Goal: Transaction & Acquisition: Obtain resource

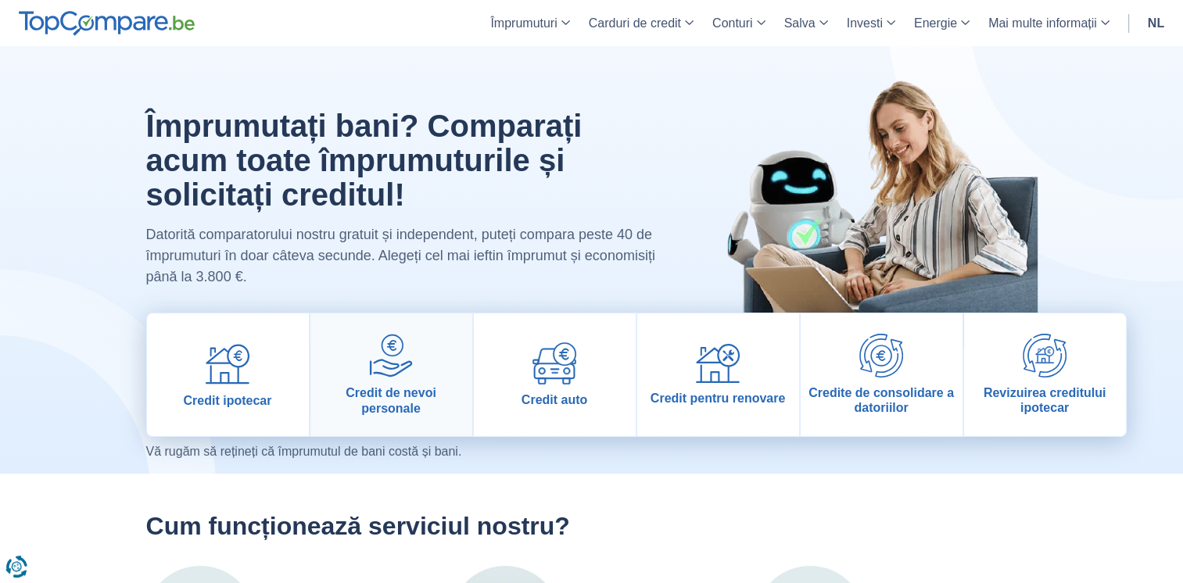
click at [375, 382] on link "Credit de nevoi personale" at bounding box center [391, 374] width 162 height 123
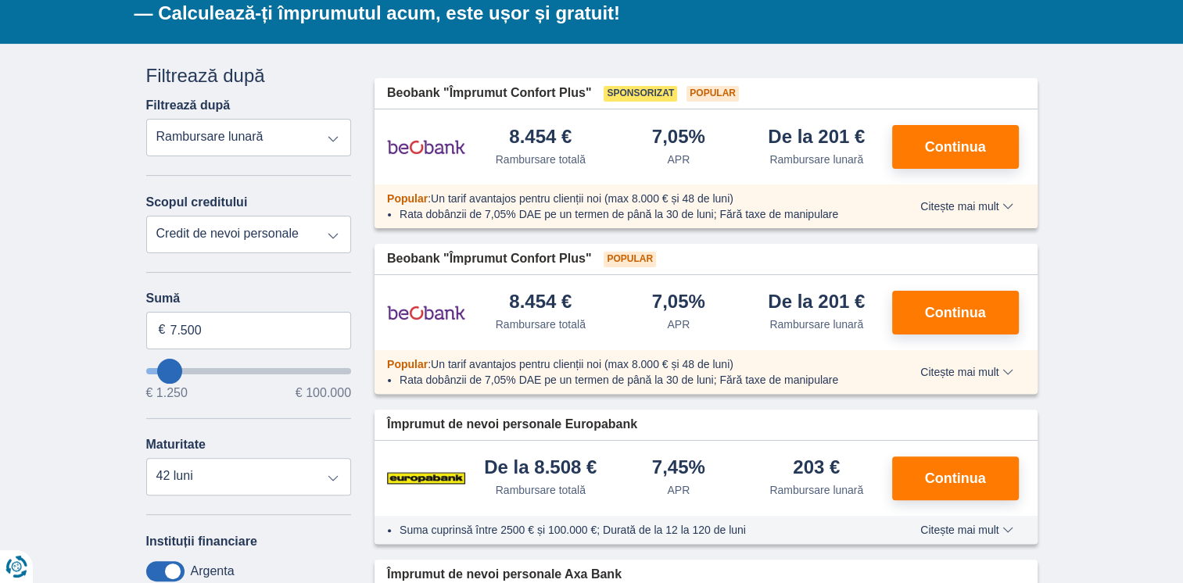
scroll to position [353, 0]
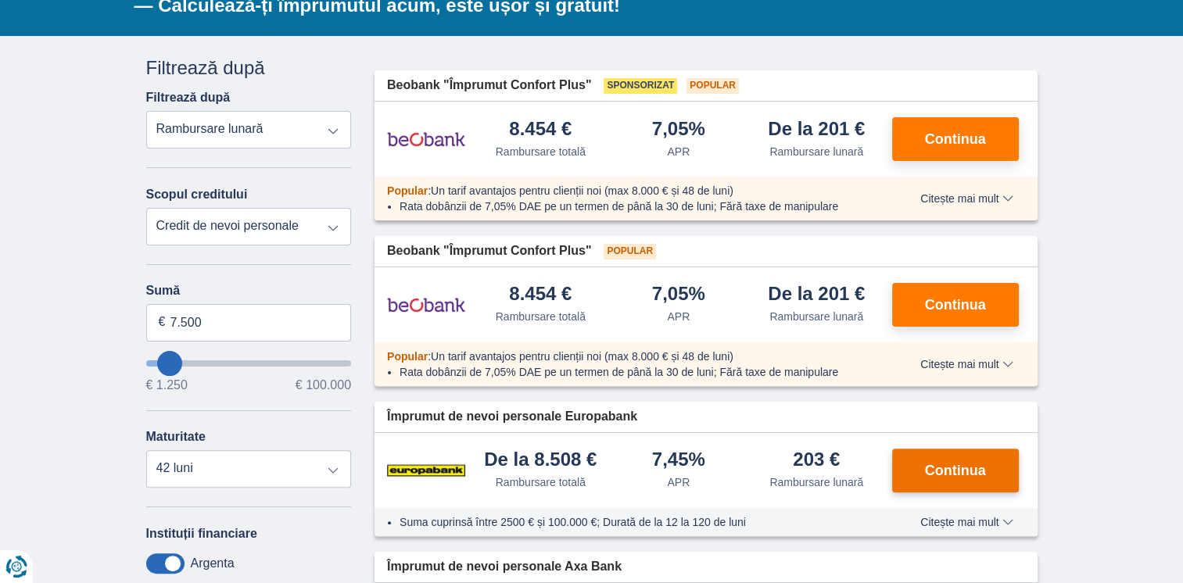
click at [921, 480] on button "Continua" at bounding box center [955, 471] width 127 height 44
click at [260, 240] on select "Credit de nevoi personale Automobil Motocicletă / bicicletă Casă mobilă / rulot…" at bounding box center [249, 227] width 206 height 38
select select "caravan"
click at [146, 208] on select "Credit de nevoi personale Automobil Motocicletă / bicicletă Casă mobilă / rulot…" at bounding box center [249, 227] width 206 height 38
type input "15.000"
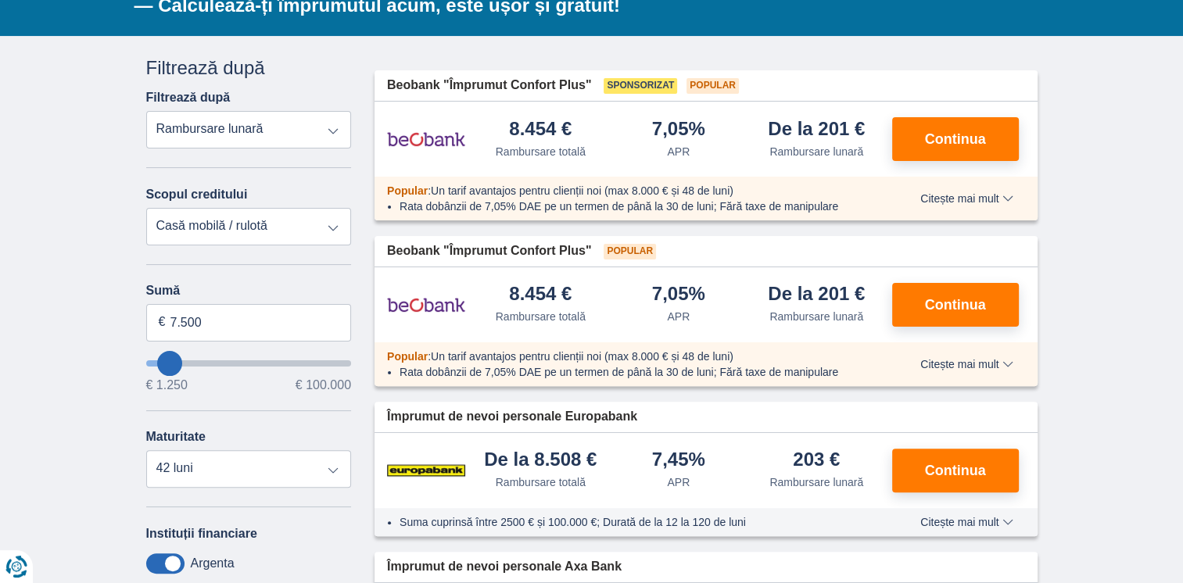
type input "15250"
select select "60"
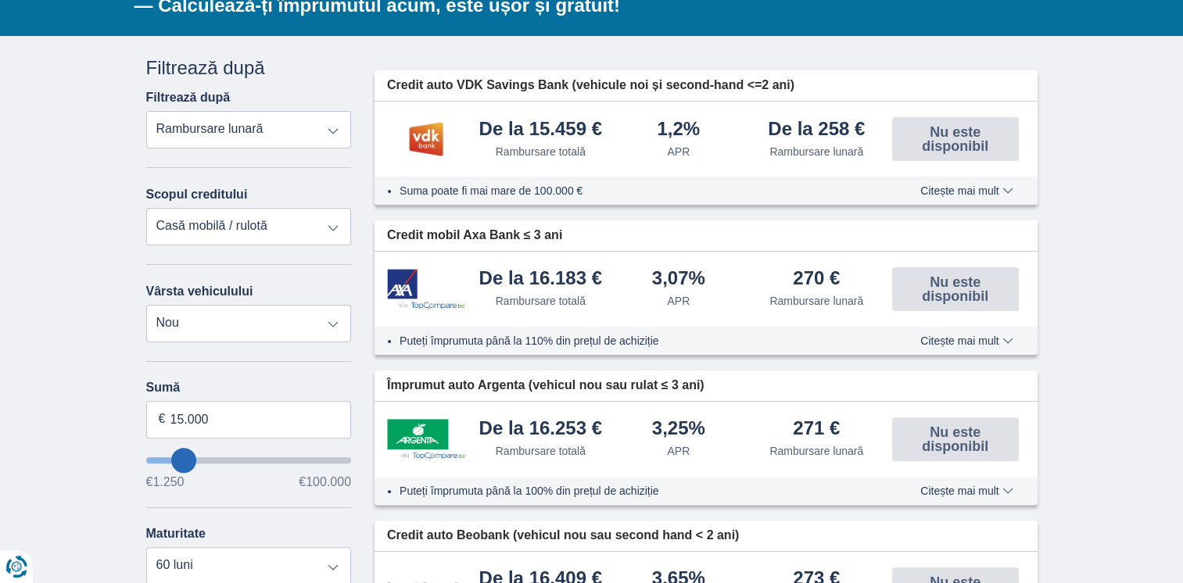
click at [178, 230] on select "Credit de nevoi personale Automobil Motocicletă / bicicletă Casă mobilă / rulot…" at bounding box center [249, 227] width 206 height 38
select select "vehicleLoan"
click at [146, 208] on select "Credit de nevoi personale Automobil Motocicletă / bicicletă Casă mobilă / rulot…" at bounding box center [249, 227] width 206 height 38
select select "3-4"
type input "15.000"
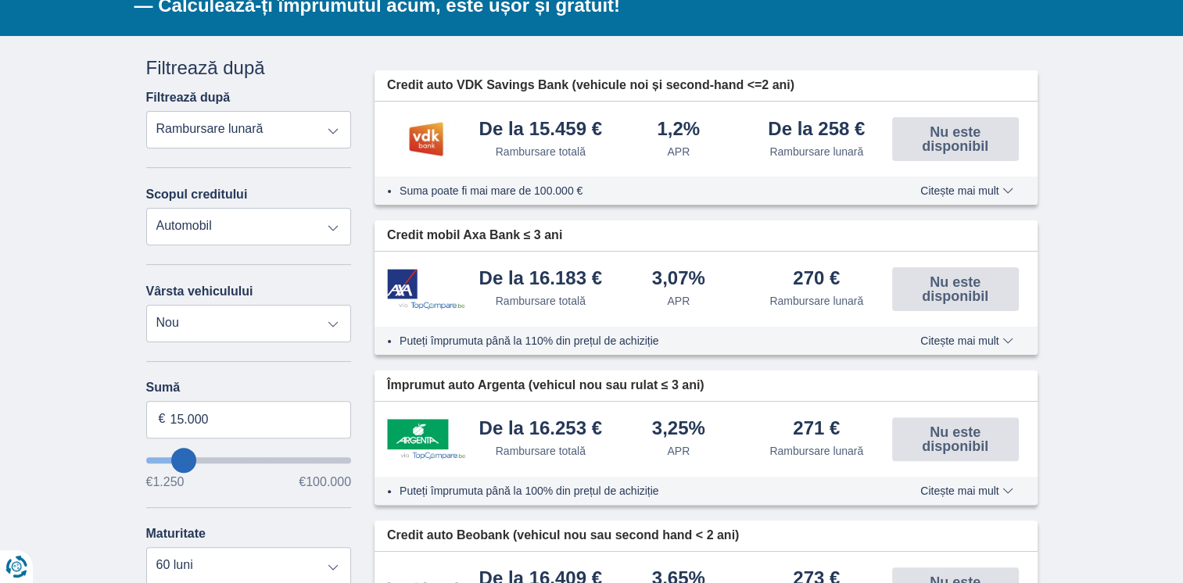
type input "15250"
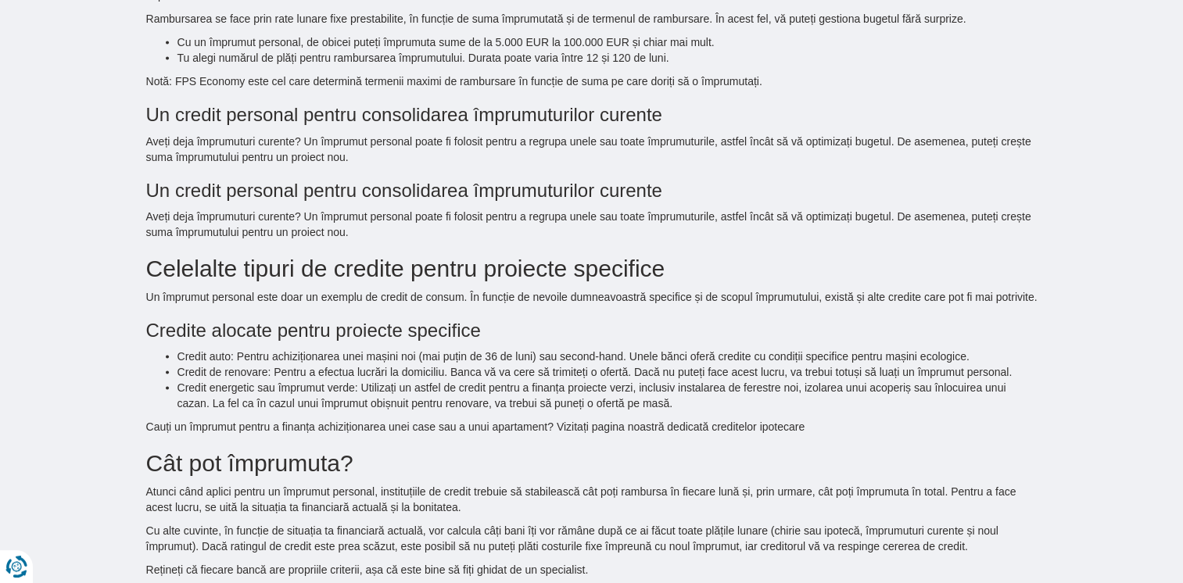
scroll to position [0, 0]
